Goal: Information Seeking & Learning: Learn about a topic

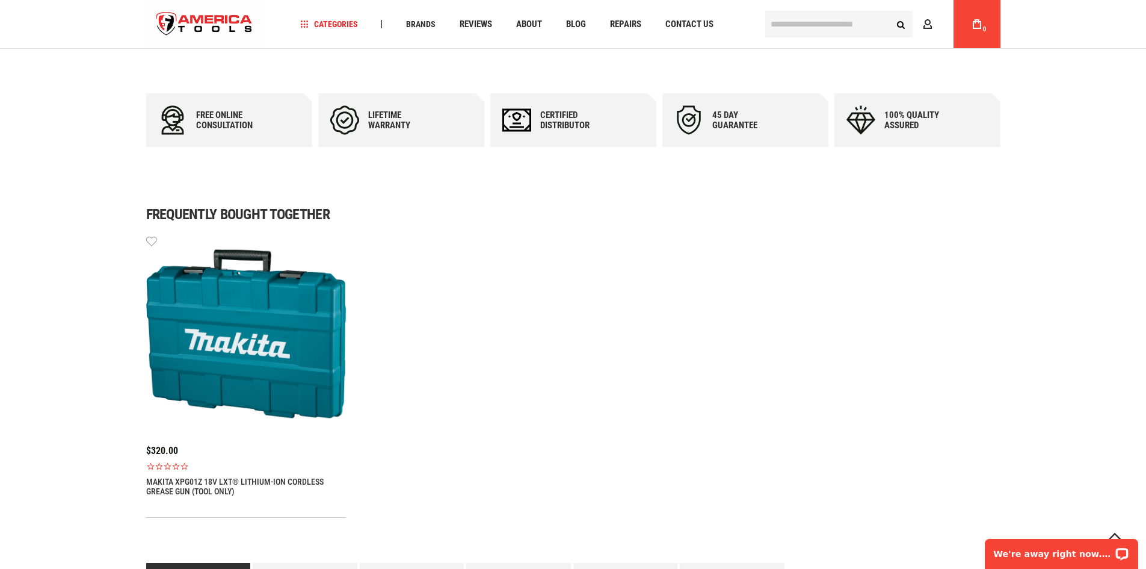
scroll to position [602, 0]
click at [223, 347] on img at bounding box center [246, 334] width 200 height 200
